Goal: Information Seeking & Learning: Learn about a topic

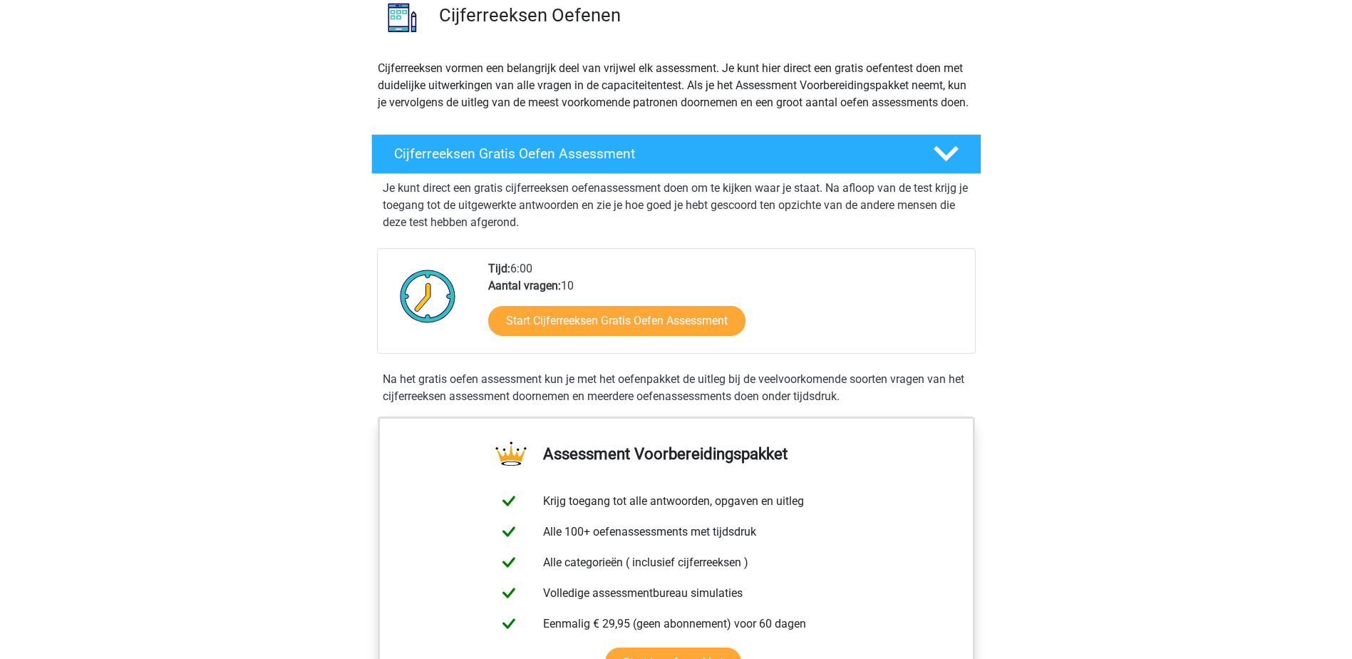
scroll to position [143, 0]
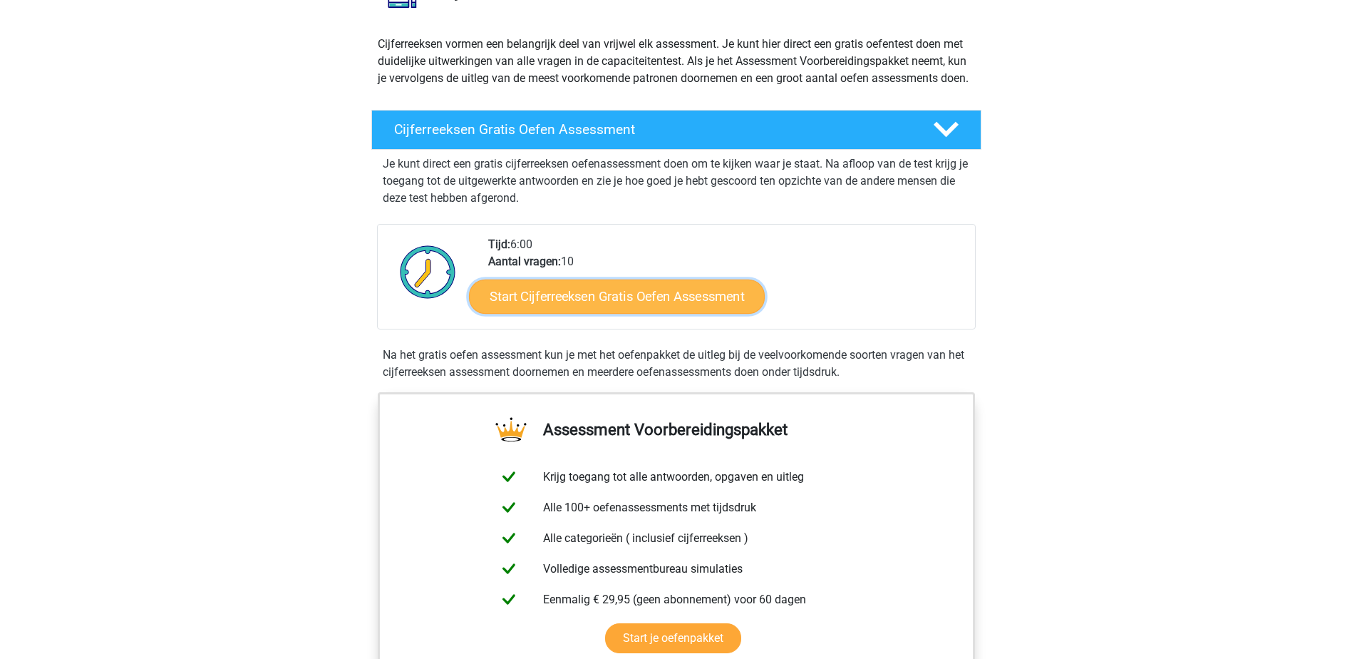
click at [610, 309] on link "Start Cijferreeksen Gratis Oefen Assessment" at bounding box center [617, 296] width 296 height 34
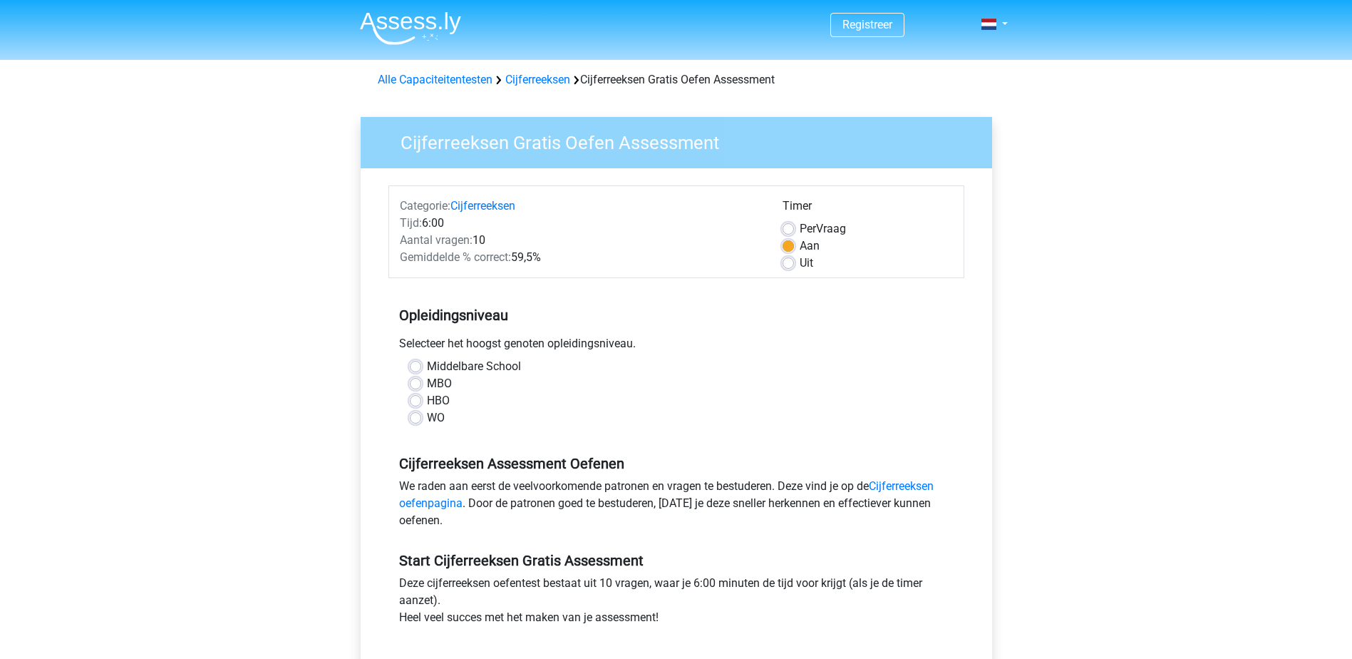
click at [427, 416] on label "WO" at bounding box center [436, 417] width 18 height 17
click at [414, 416] on input "WO" at bounding box center [415, 416] width 11 height 14
radio input "true"
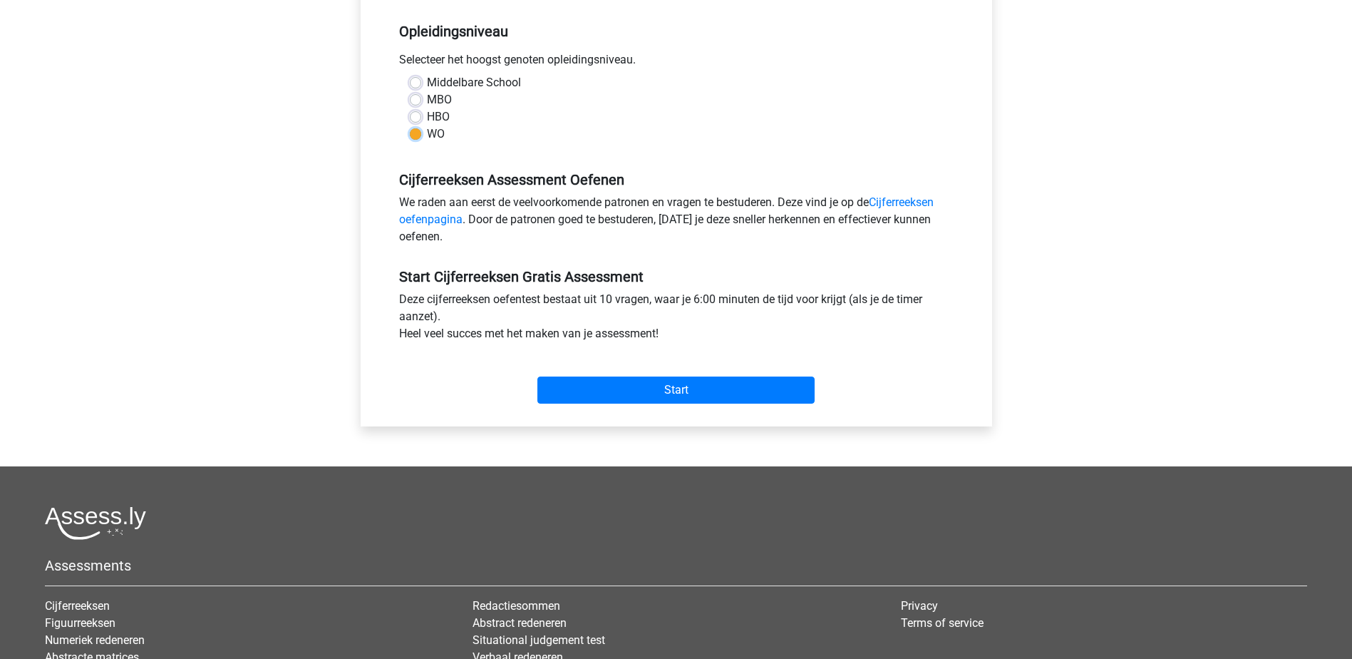
scroll to position [285, 0]
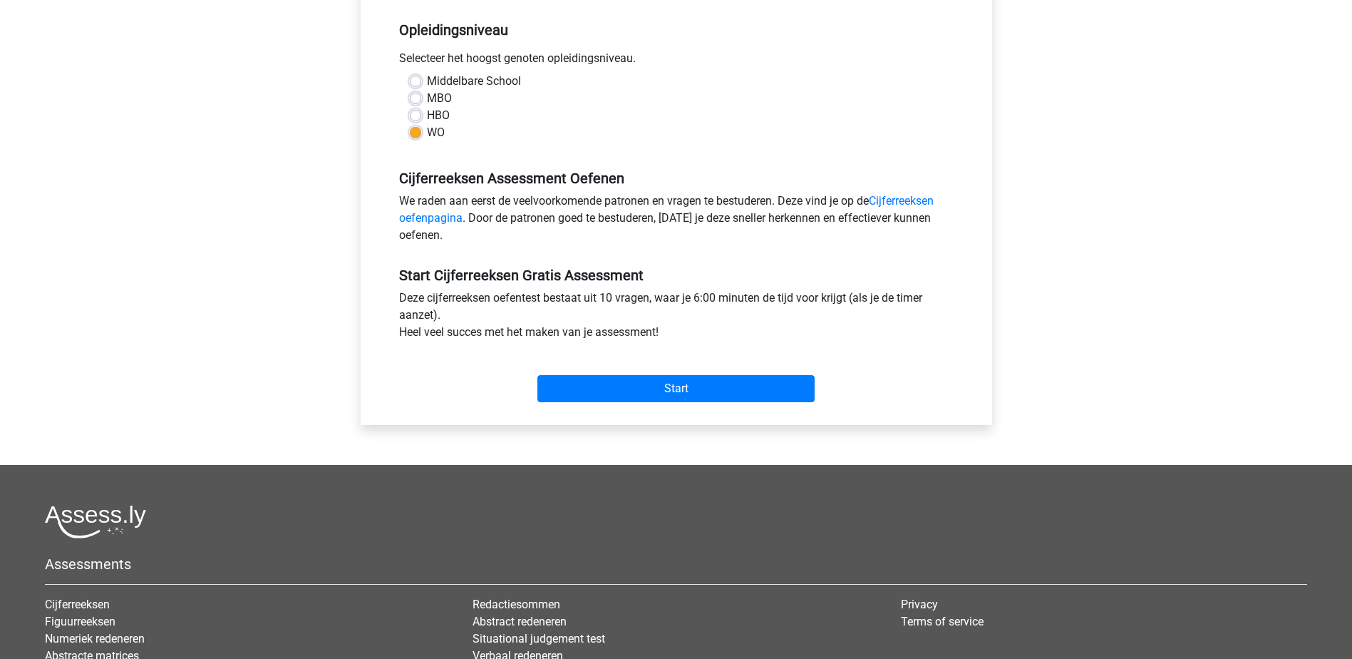
click at [430, 114] on label "HBO" at bounding box center [438, 115] width 23 height 17
click at [421, 114] on input "HBO" at bounding box center [415, 114] width 11 height 14
radio input "true"
click at [645, 389] on input "Start" at bounding box center [676, 388] width 277 height 27
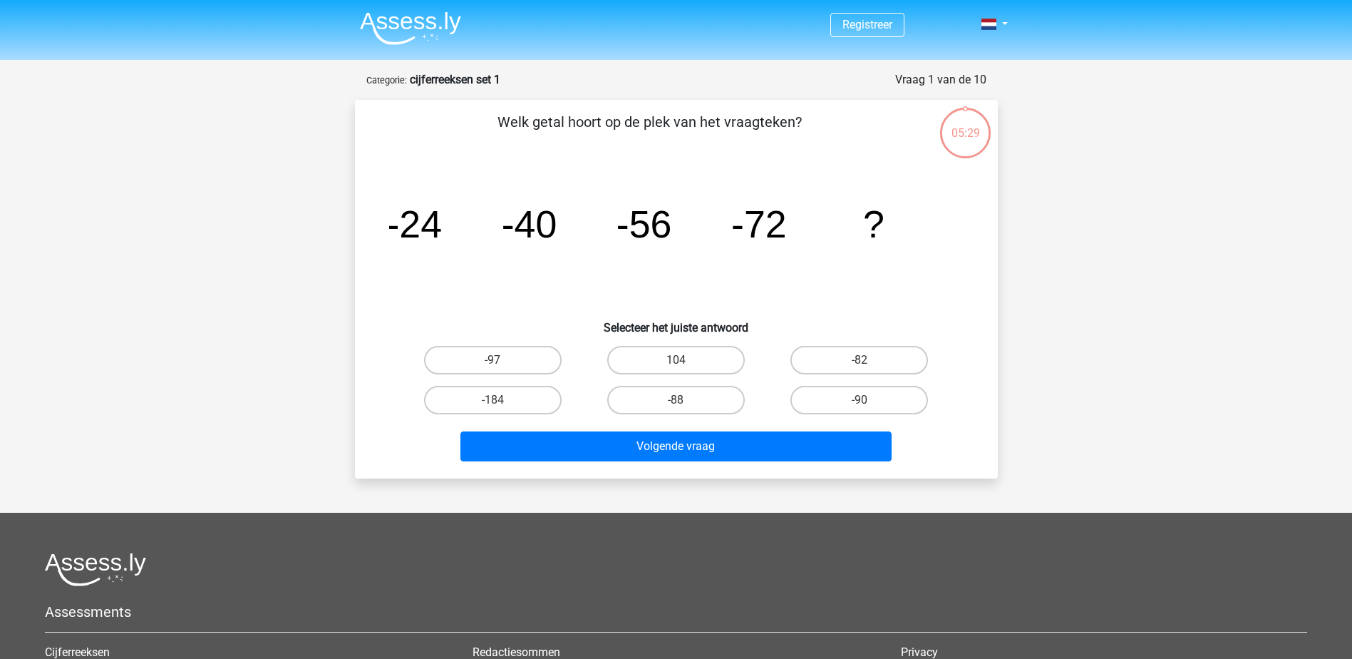
click at [682, 401] on input "-88" at bounding box center [680, 404] width 9 height 9
radio input "true"
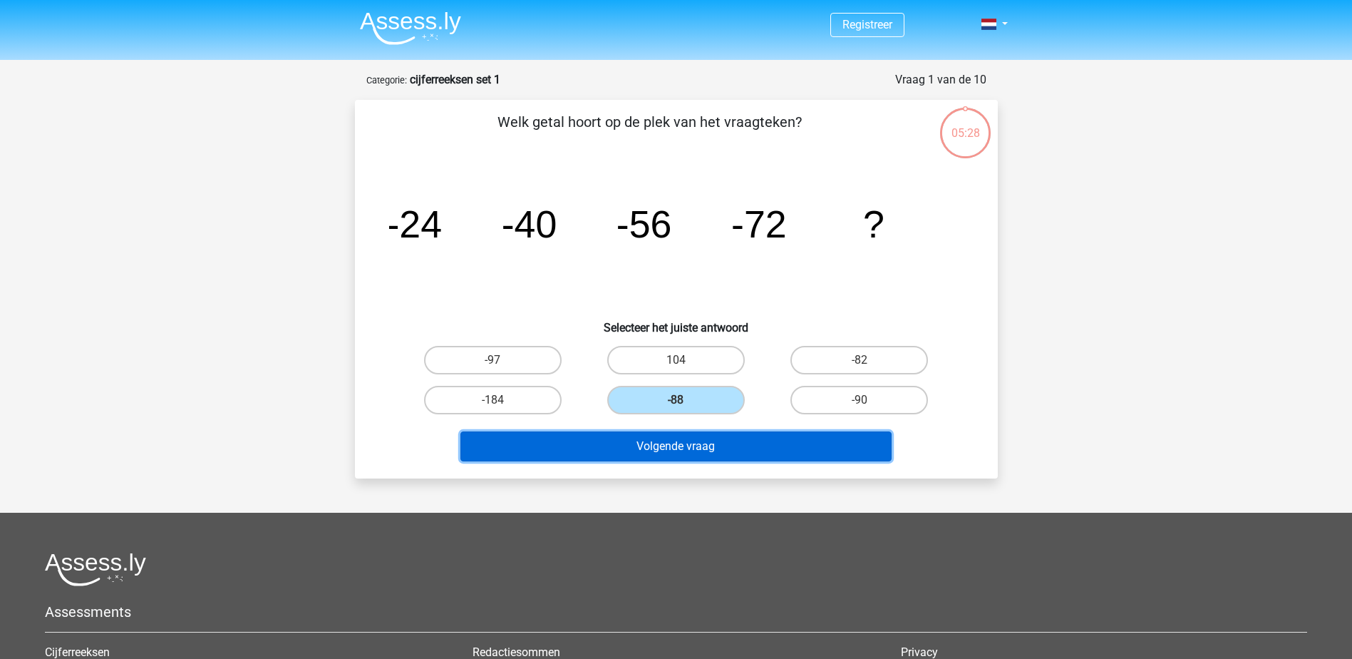
click at [674, 446] on button "Volgende vraag" at bounding box center [676, 446] width 431 height 30
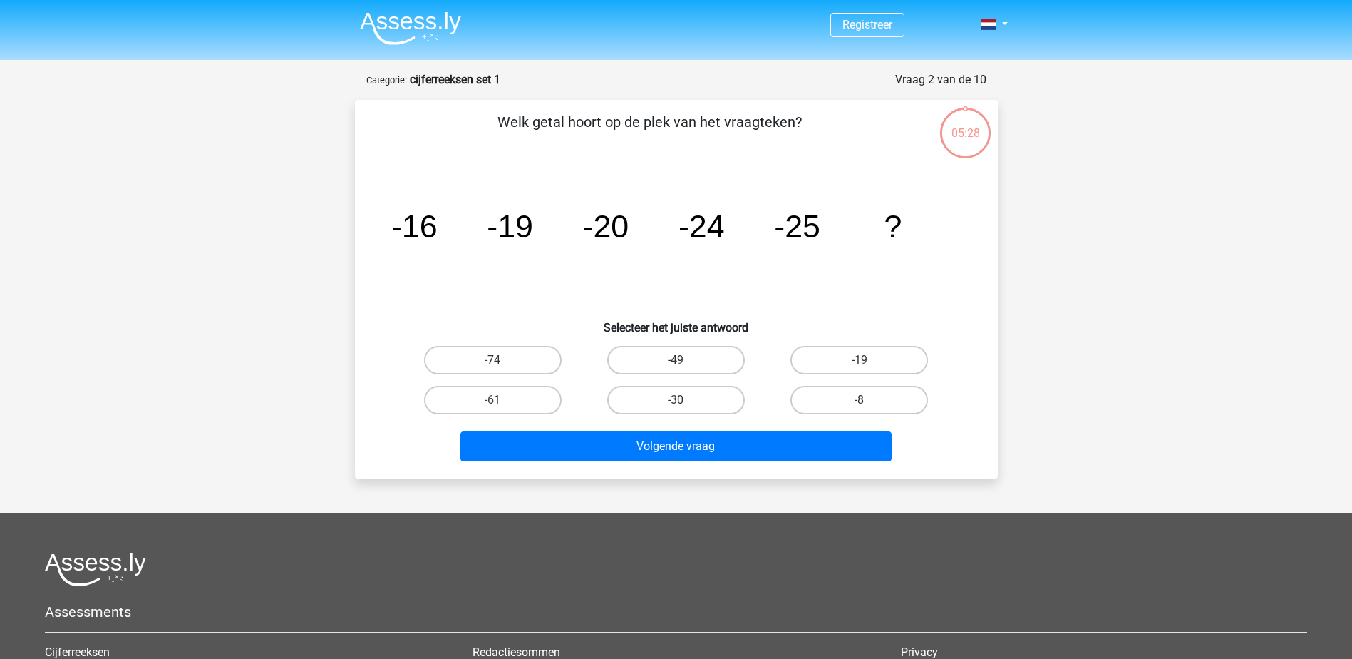
scroll to position [71, 0]
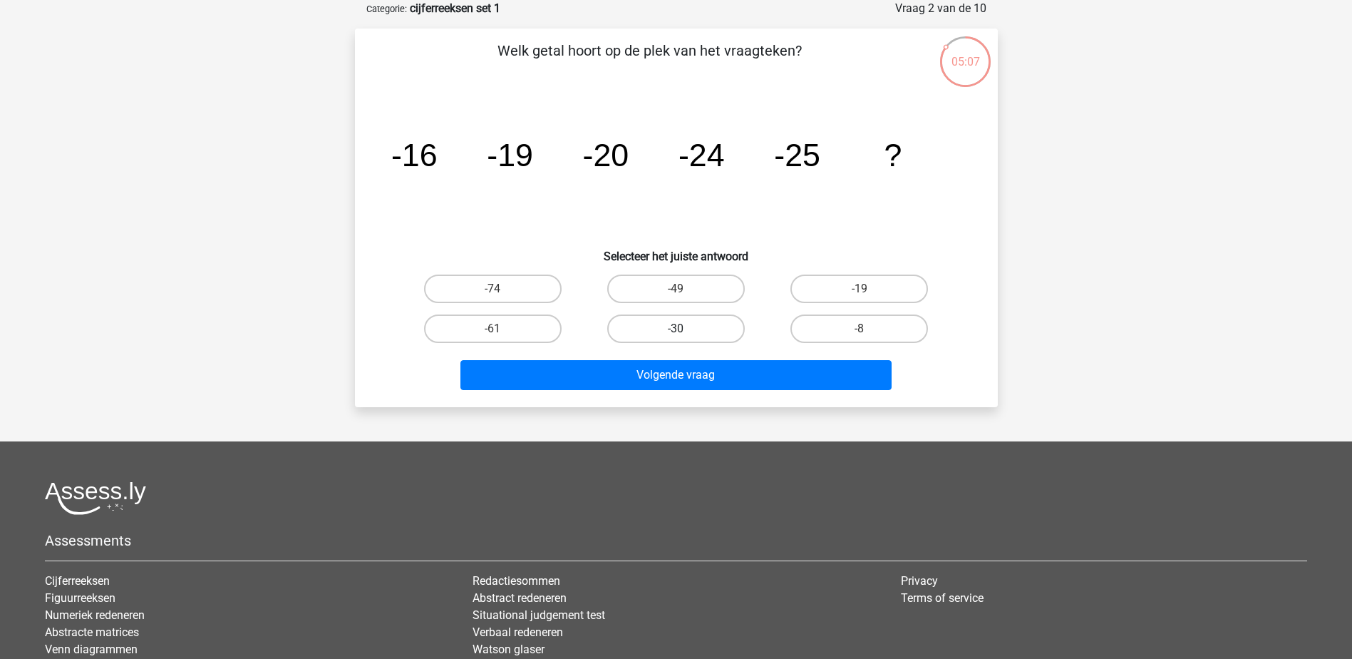
click at [680, 322] on label "-30" at bounding box center [676, 328] width 138 height 29
click at [680, 329] on input "-30" at bounding box center [680, 333] width 9 height 9
radio input "true"
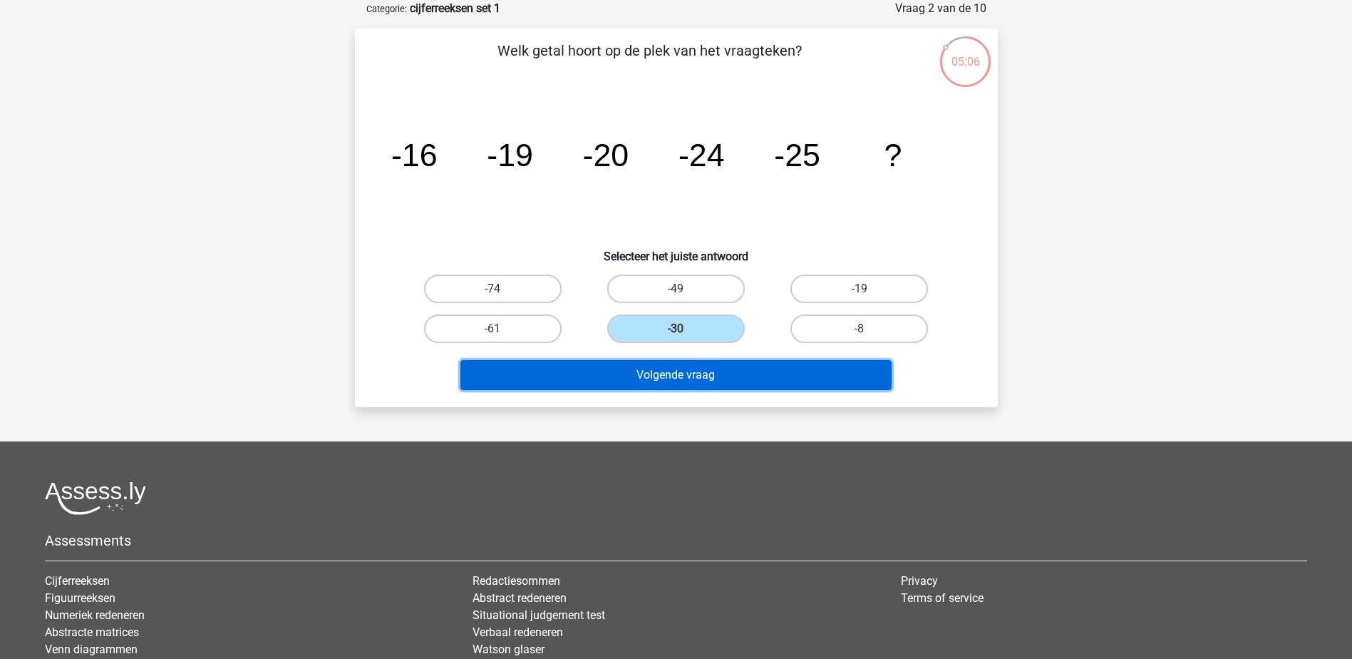
click at [680, 371] on button "Volgende vraag" at bounding box center [676, 375] width 431 height 30
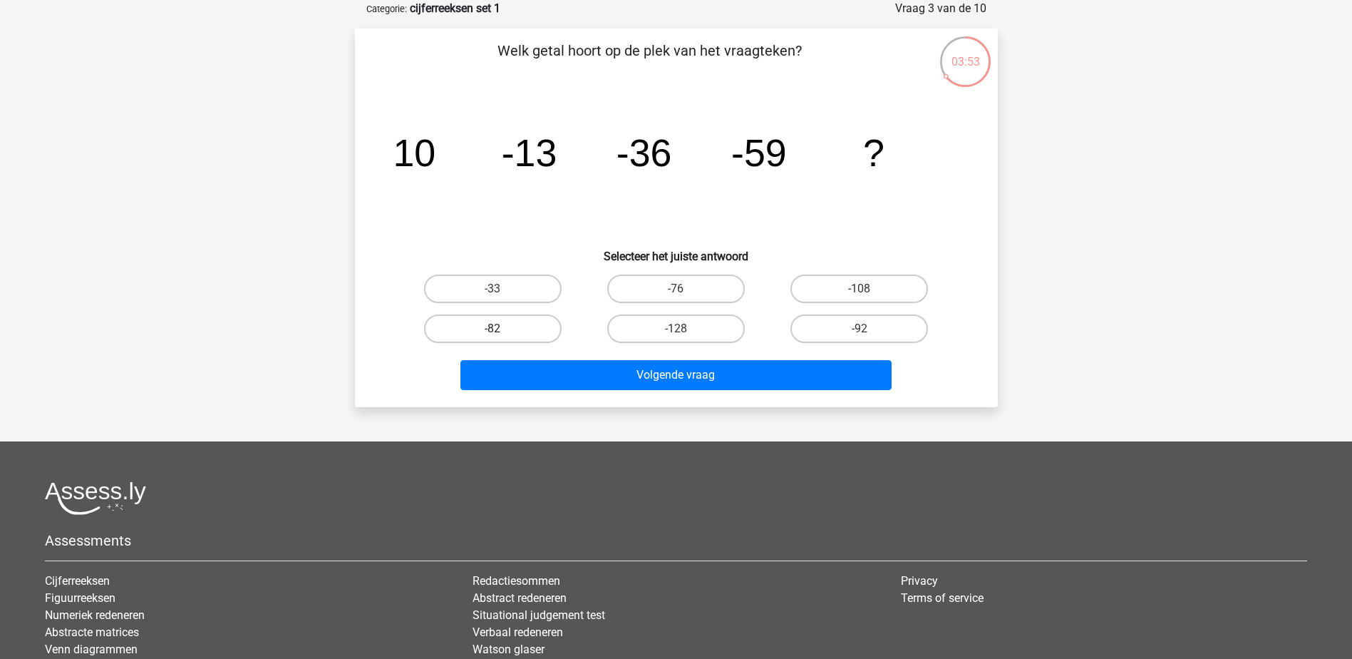
click at [500, 324] on label "-82" at bounding box center [493, 328] width 138 height 29
click at [500, 329] on input "-82" at bounding box center [497, 333] width 9 height 9
radio input "true"
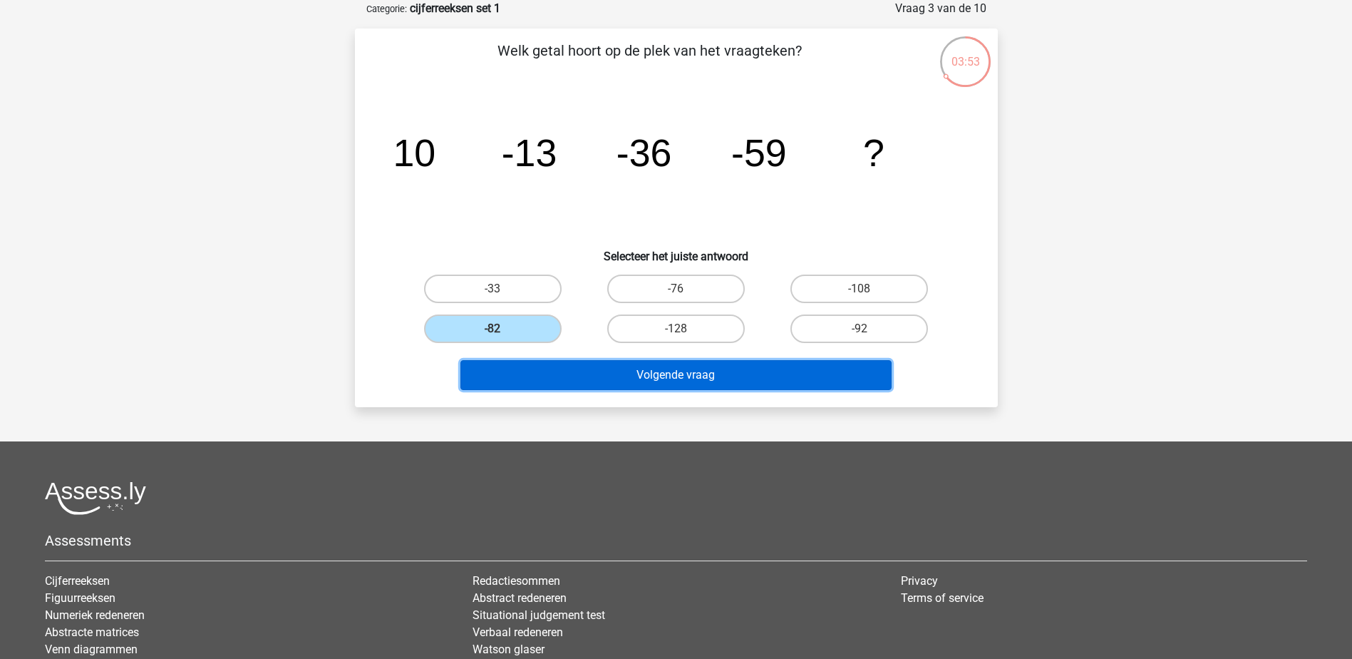
click at [611, 371] on button "Volgende vraag" at bounding box center [676, 375] width 431 height 30
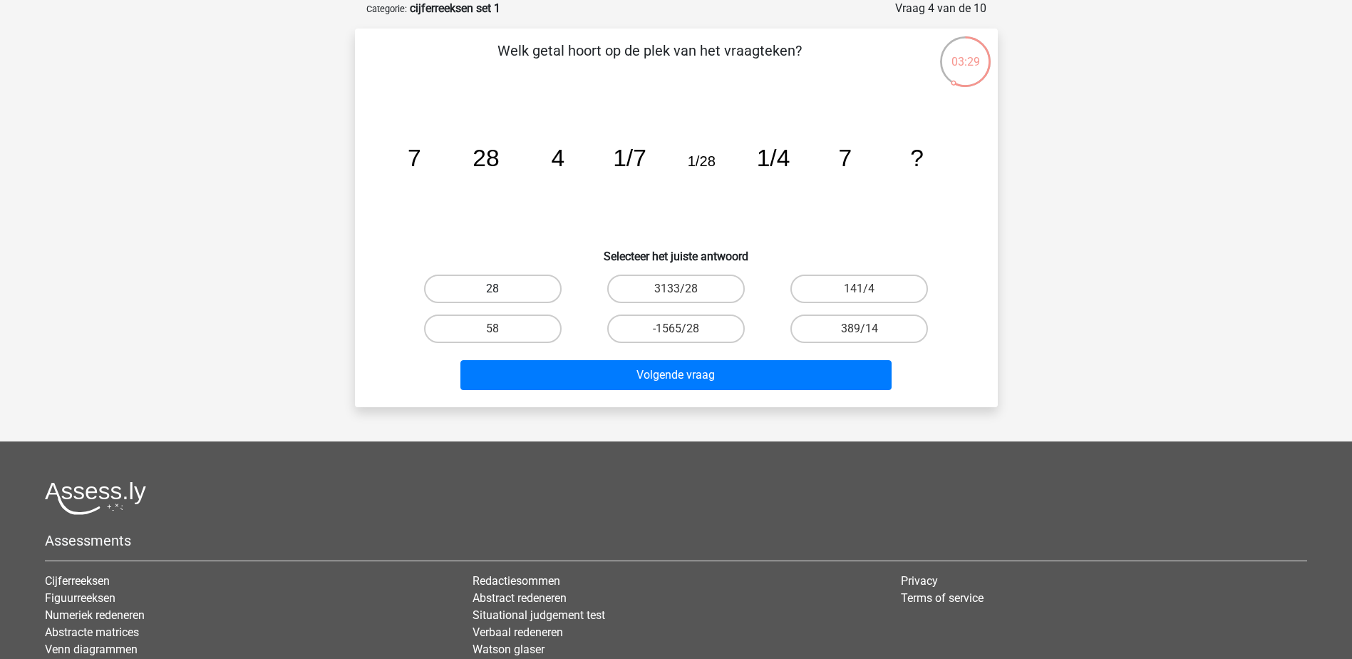
click at [495, 287] on label "28" at bounding box center [493, 288] width 138 height 29
click at [495, 289] on input "28" at bounding box center [497, 293] width 9 height 9
radio input "true"
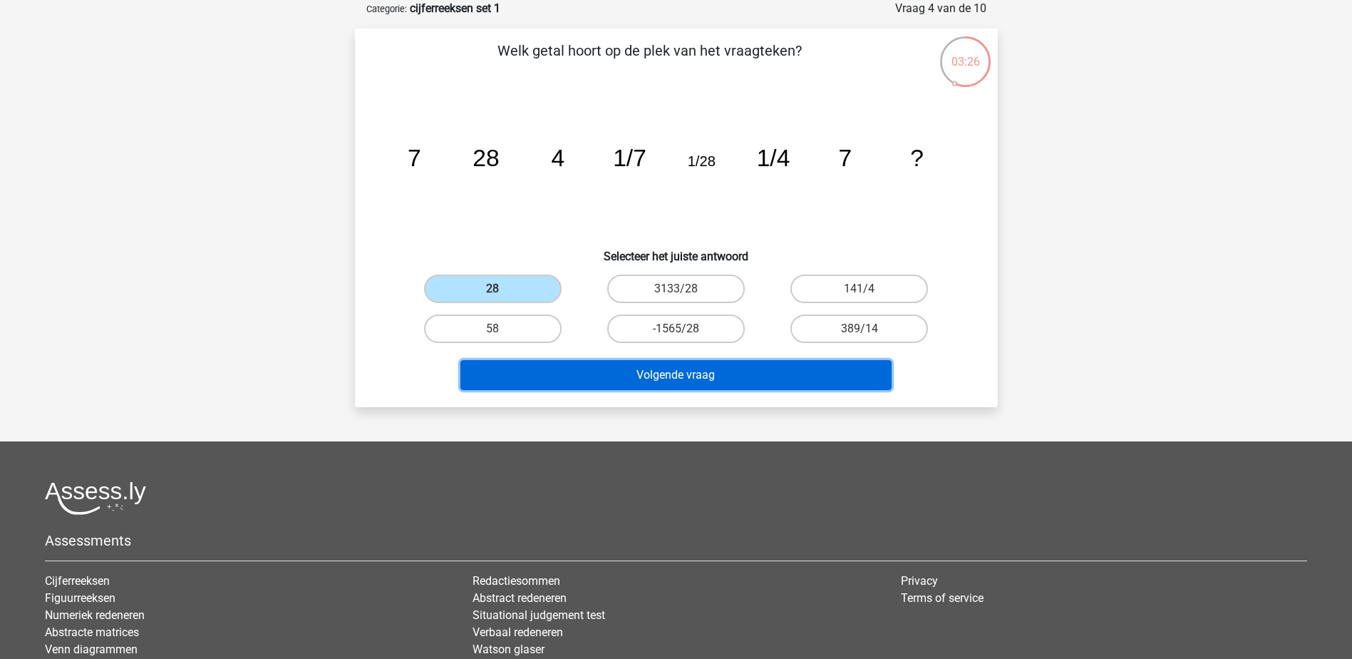
click at [676, 368] on button "Volgende vraag" at bounding box center [676, 375] width 431 height 30
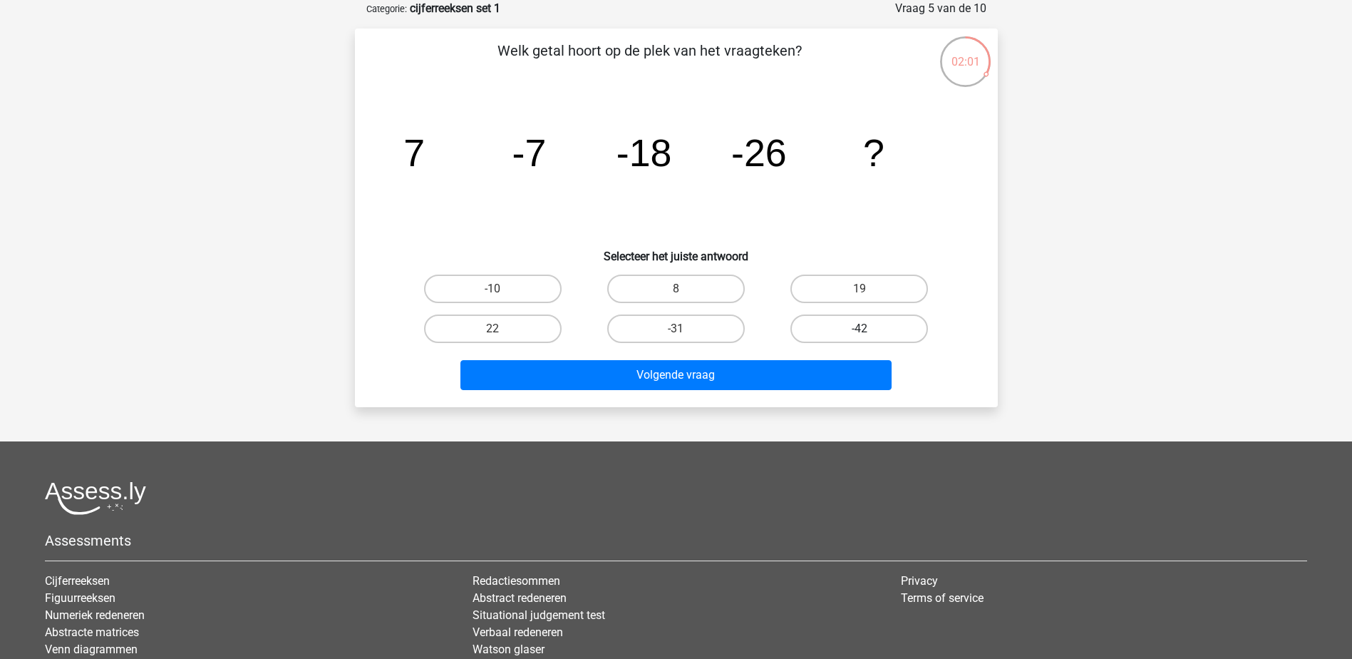
click at [845, 324] on label "-42" at bounding box center [860, 328] width 138 height 29
click at [860, 329] on input "-42" at bounding box center [864, 333] width 9 height 9
radio input "true"
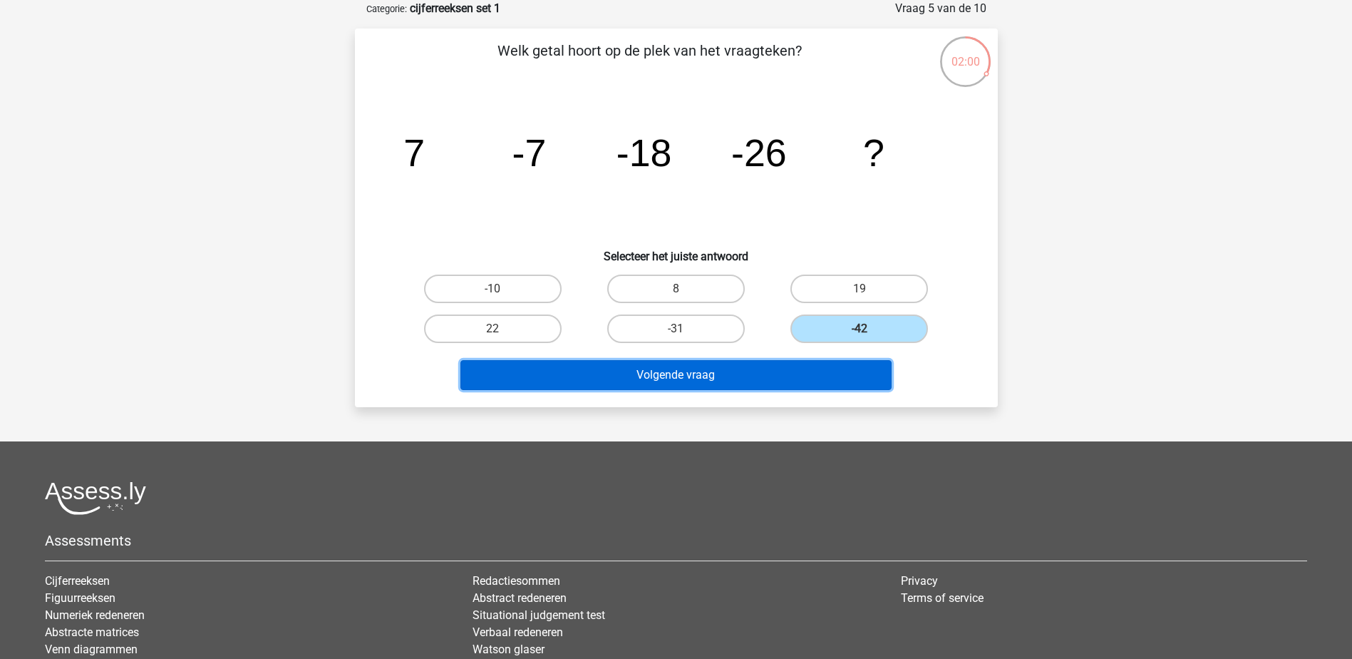
click at [767, 379] on button "Volgende vraag" at bounding box center [676, 375] width 431 height 30
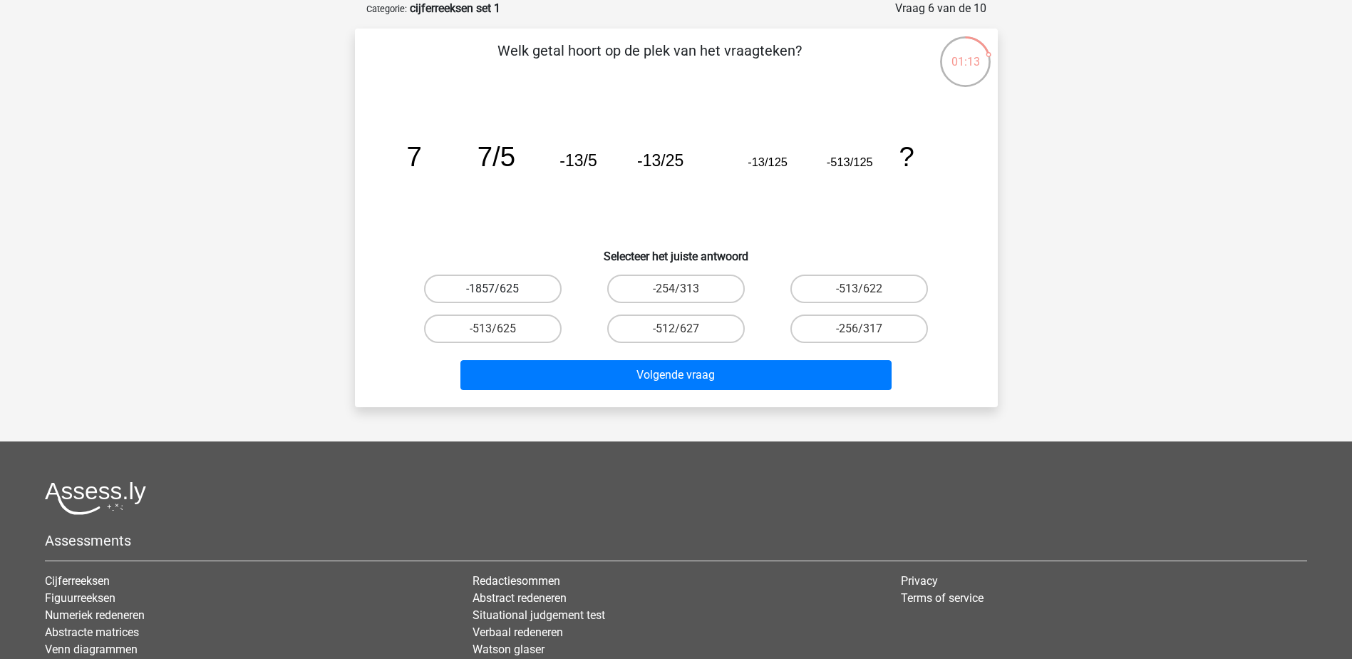
click at [494, 284] on label "-1857/625" at bounding box center [493, 288] width 138 height 29
click at [494, 289] on input "-1857/625" at bounding box center [497, 293] width 9 height 9
radio input "true"
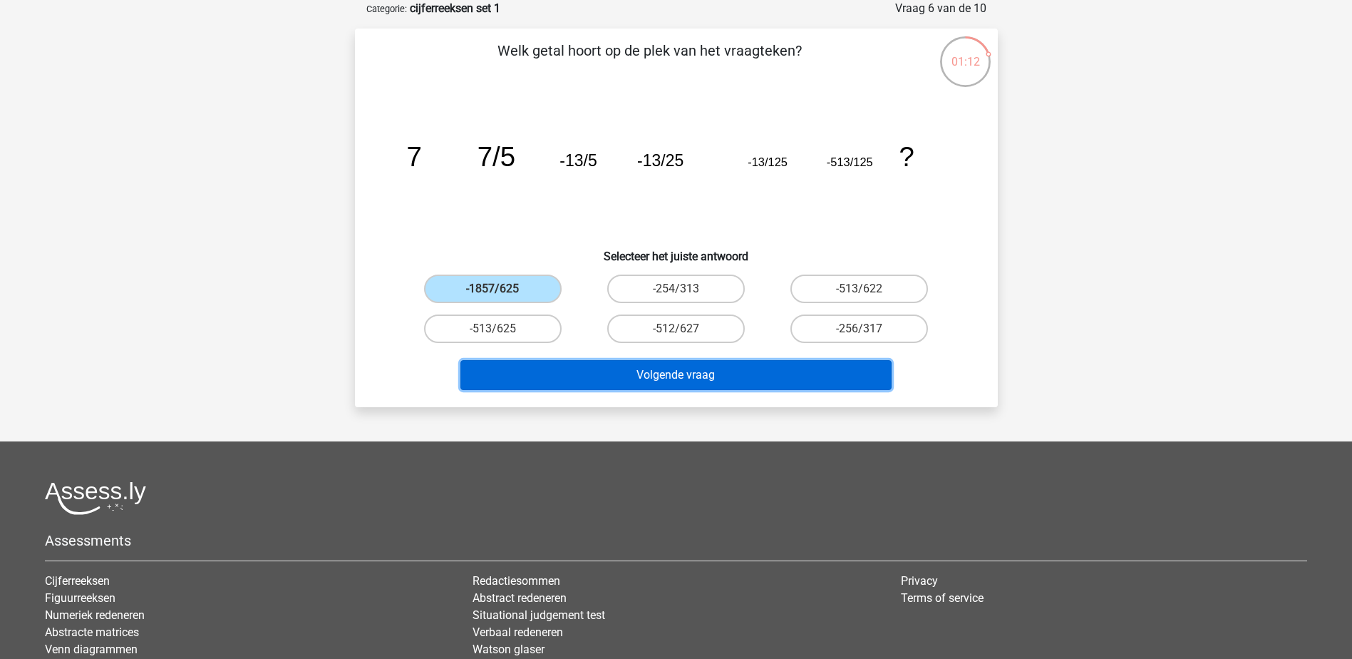
click at [669, 374] on button "Volgende vraag" at bounding box center [676, 375] width 431 height 30
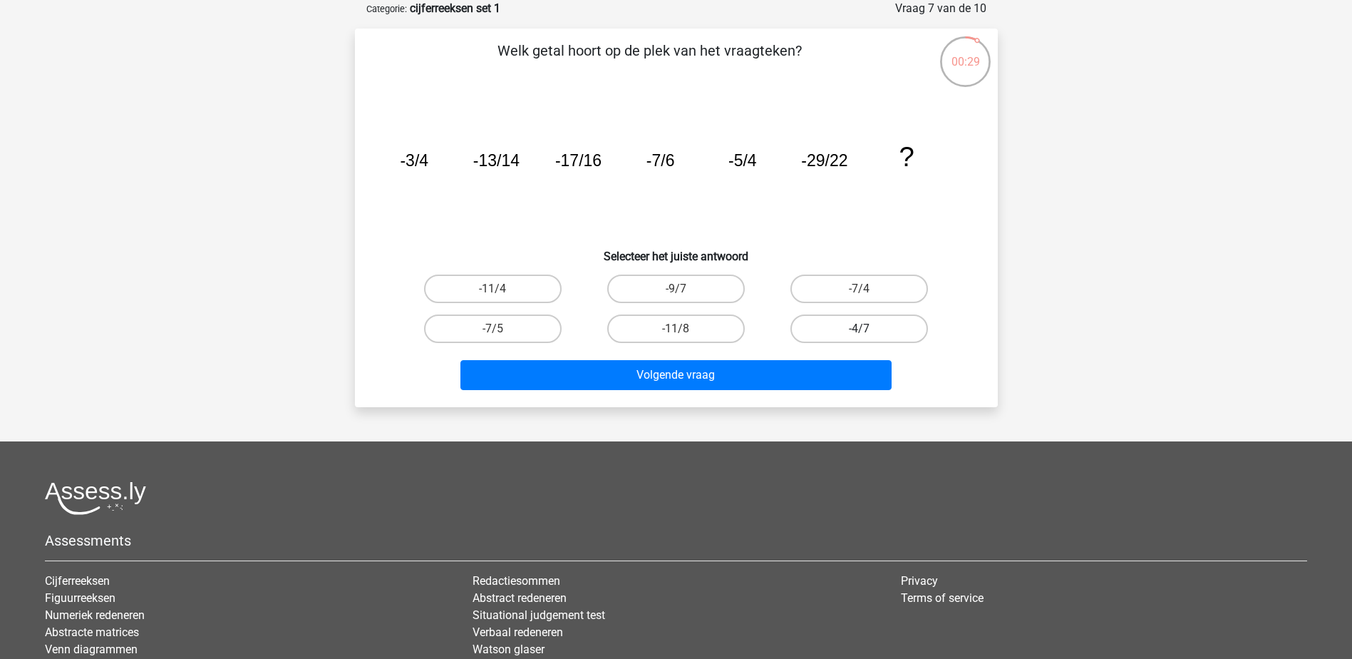
click at [866, 324] on label "-4/7" at bounding box center [860, 328] width 138 height 29
click at [866, 329] on input "-4/7" at bounding box center [864, 333] width 9 height 9
radio input "true"
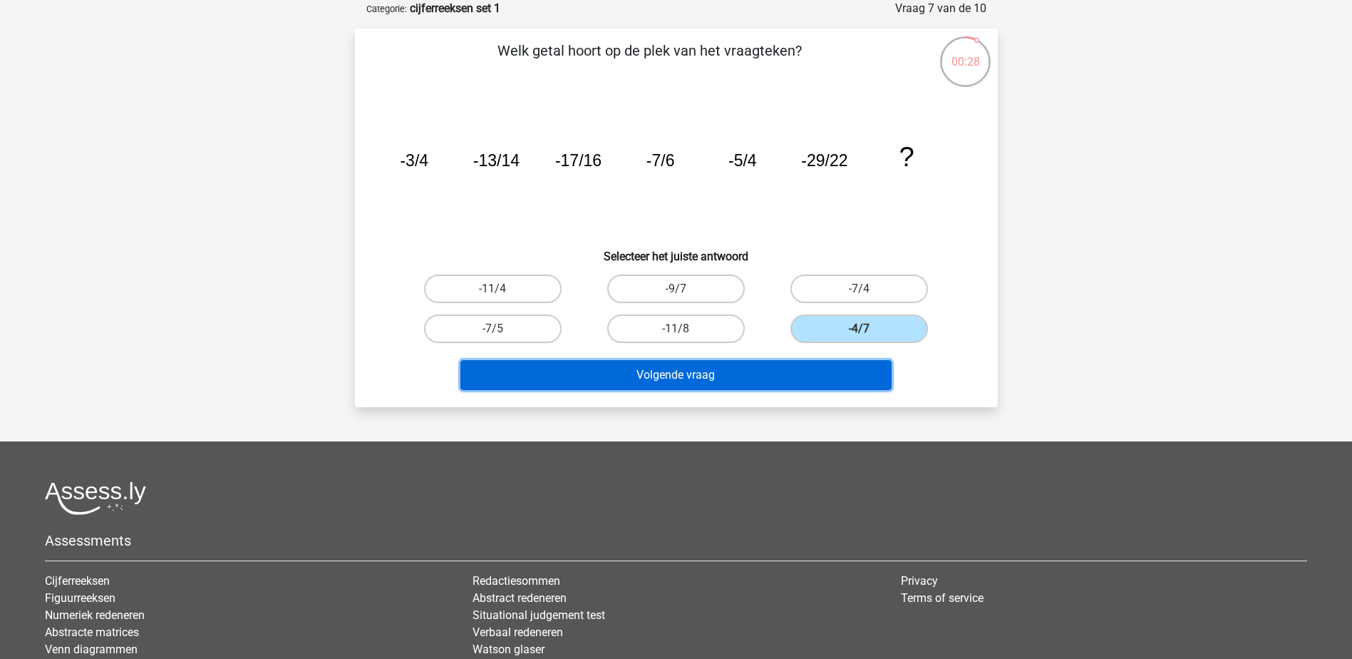
click at [821, 363] on button "Volgende vraag" at bounding box center [676, 375] width 431 height 30
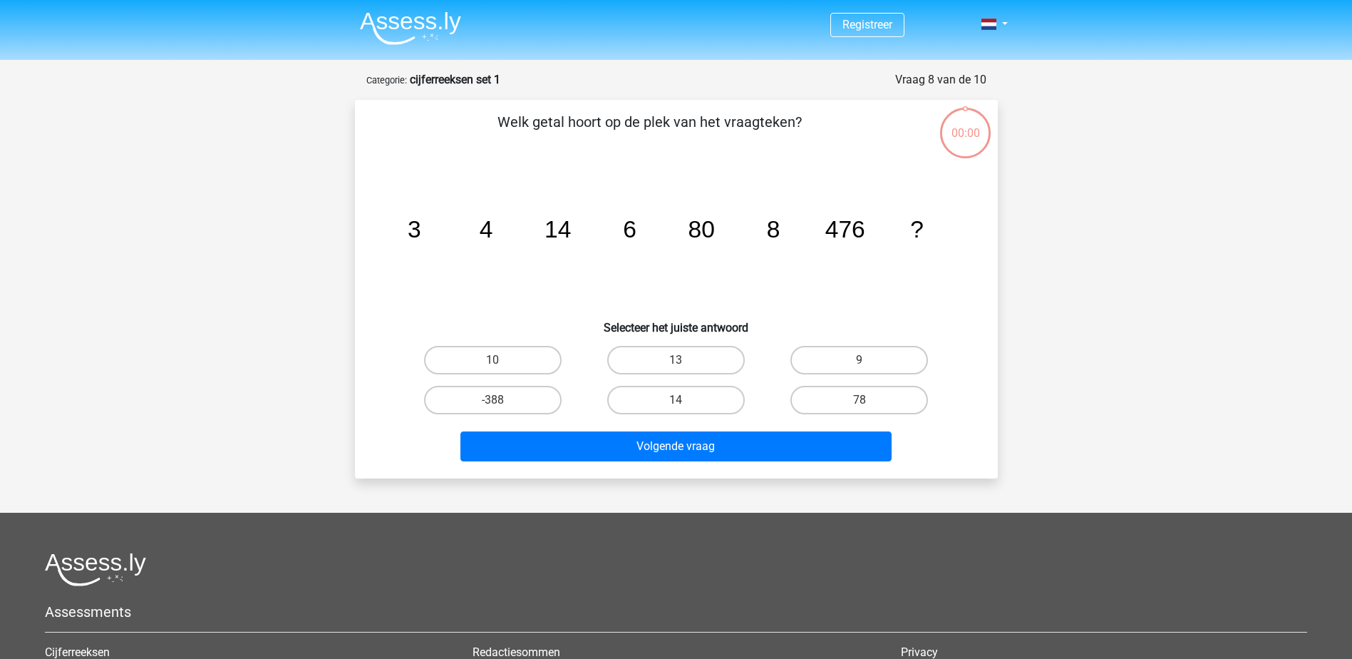
scroll to position [71, 0]
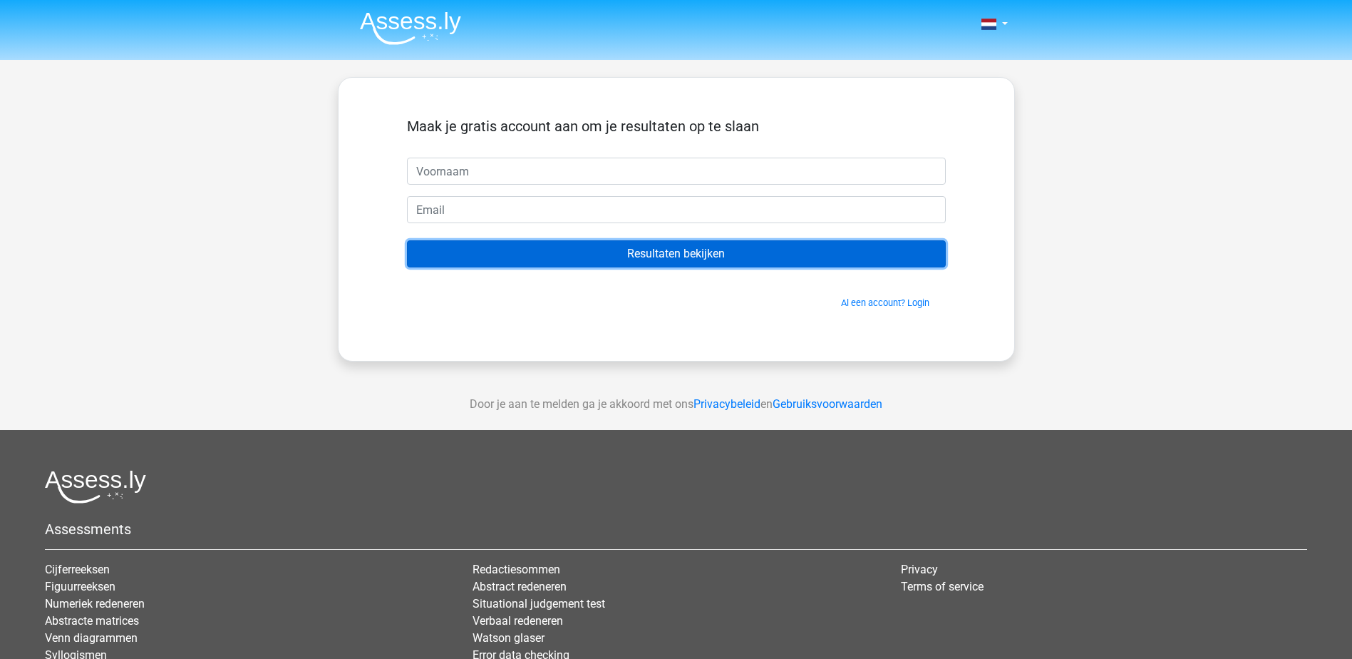
click at [752, 251] on input "Resultaten bekijken" at bounding box center [676, 253] width 539 height 27
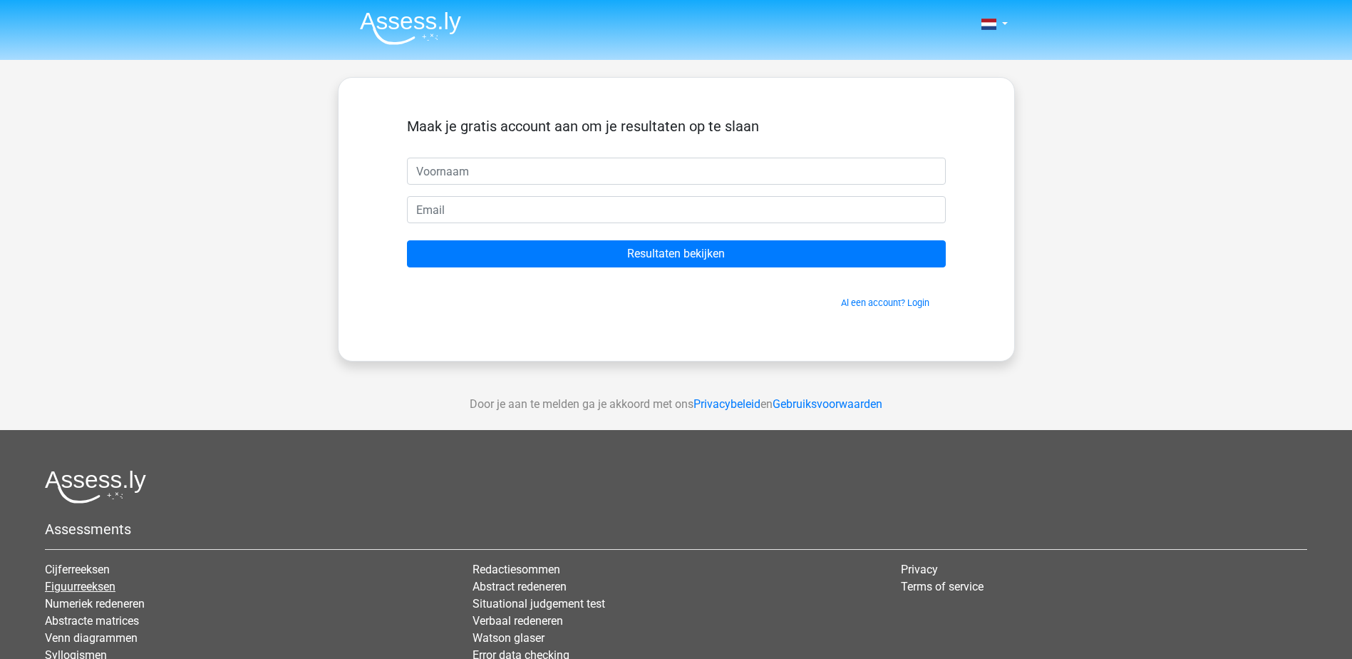
click at [81, 580] on link "Figuurreeksen" at bounding box center [80, 587] width 71 height 14
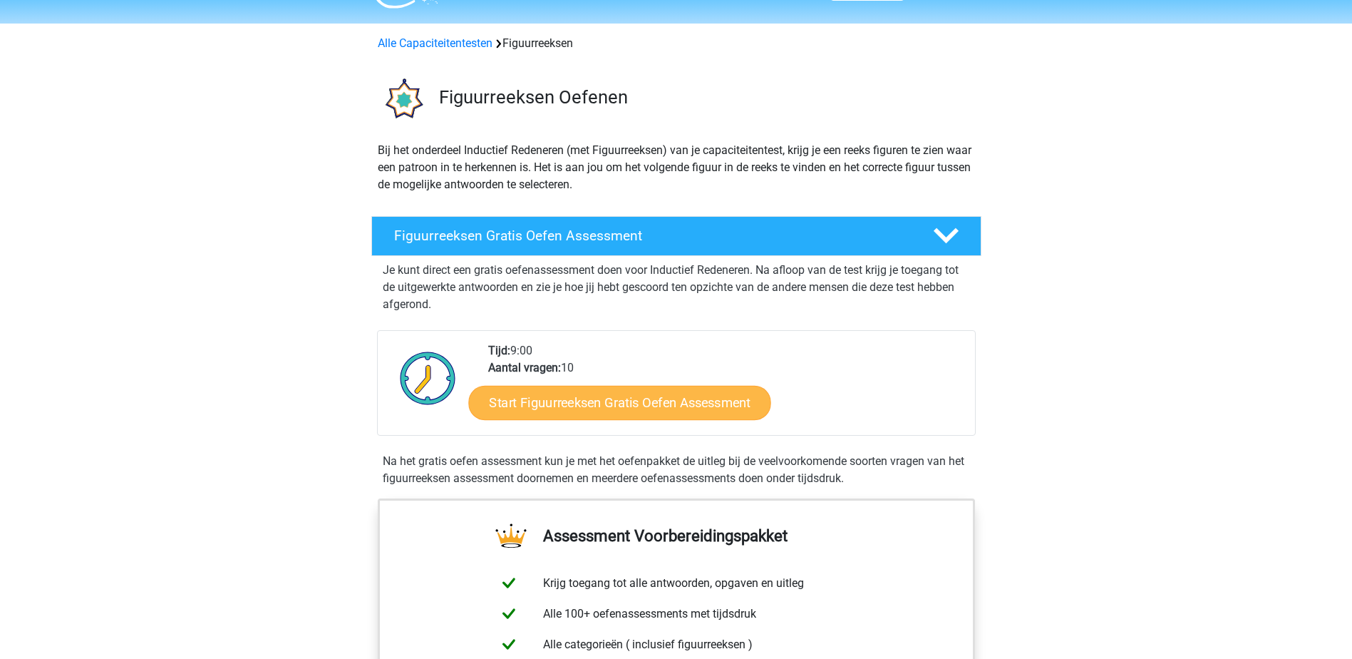
scroll to position [71, 0]
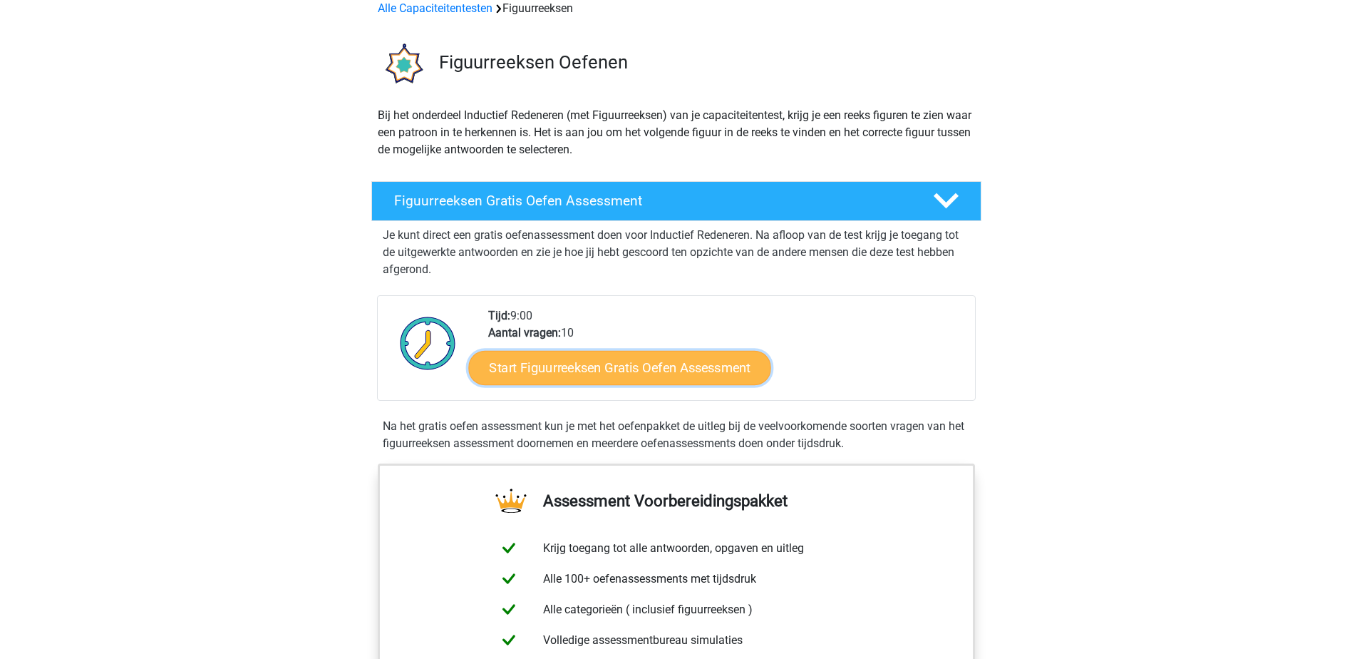
click at [606, 368] on link "Start Figuurreeksen Gratis Oefen Assessment" at bounding box center [619, 367] width 302 height 34
